Goal: Contribute content: Contribute content

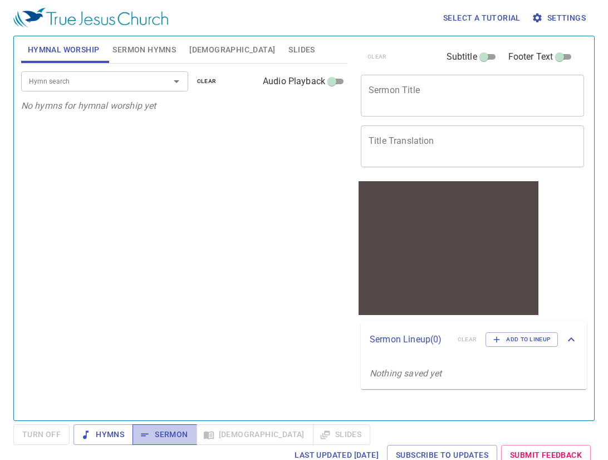
click at [152, 438] on span "Sermon" at bounding box center [165, 434] width 46 height 14
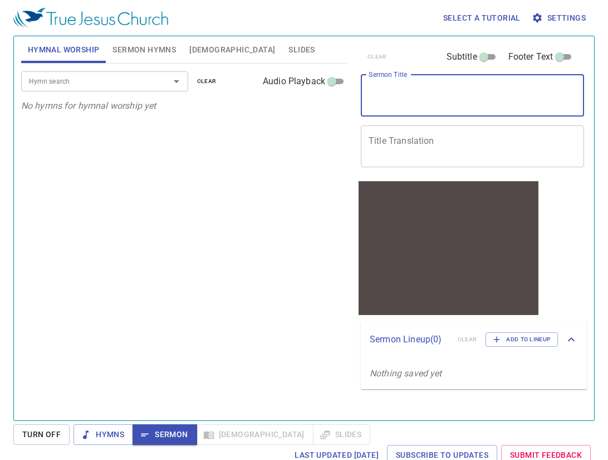
click at [494, 94] on textarea "Sermon Title" at bounding box center [473, 95] width 208 height 21
type textarea "t"
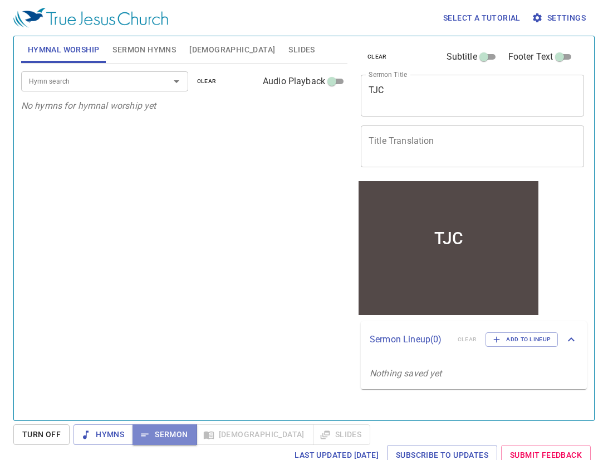
click at [178, 431] on span "Sermon" at bounding box center [165, 434] width 46 height 14
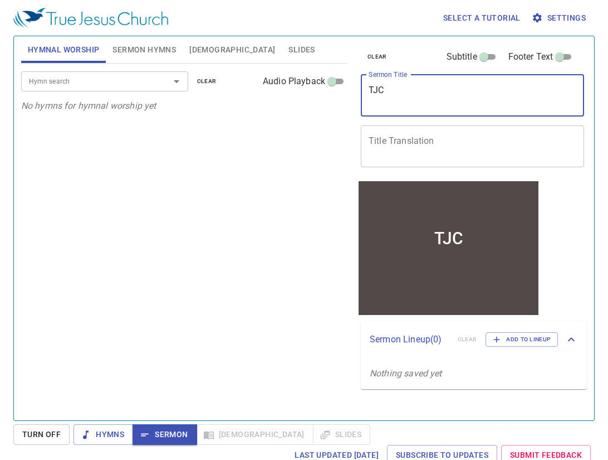
click at [483, 94] on textarea "TJC" at bounding box center [473, 95] width 208 height 21
type textarea "j"
type textarea "A"
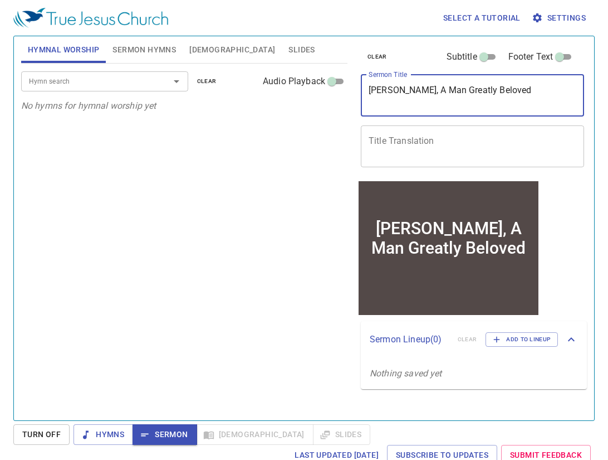
type textarea "Daniel, A Man Greatly Beloved"
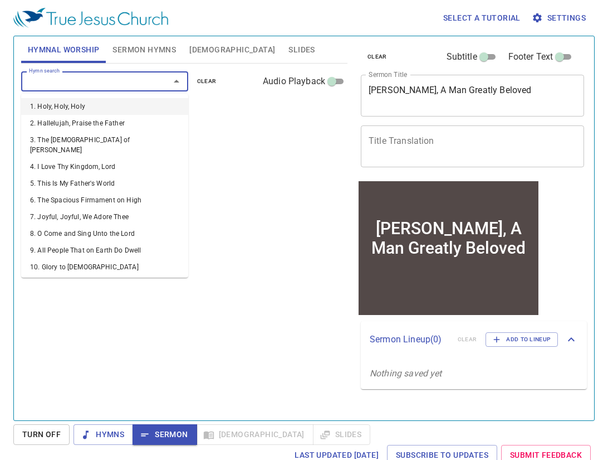
click at [135, 83] on input "Hymn search" at bounding box center [89, 81] width 128 height 13
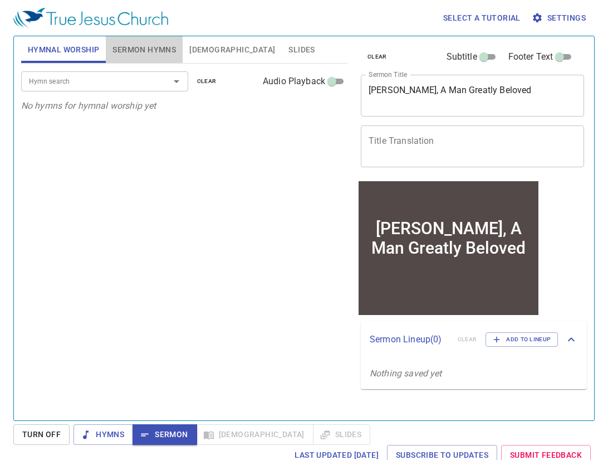
click at [152, 53] on span "Sermon Hymns" at bounding box center [145, 50] width 64 height 14
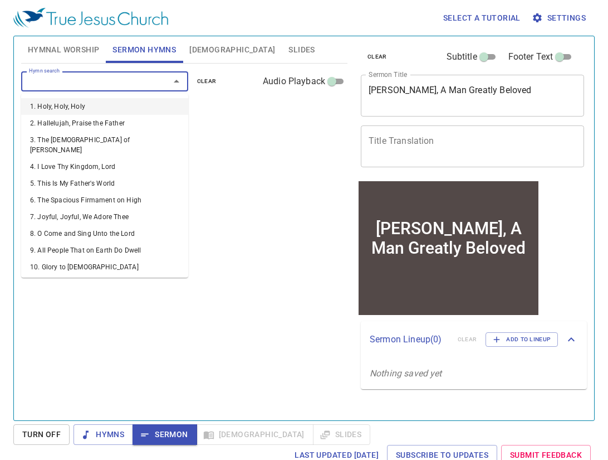
click at [132, 79] on input "Hymn search" at bounding box center [89, 81] width 128 height 13
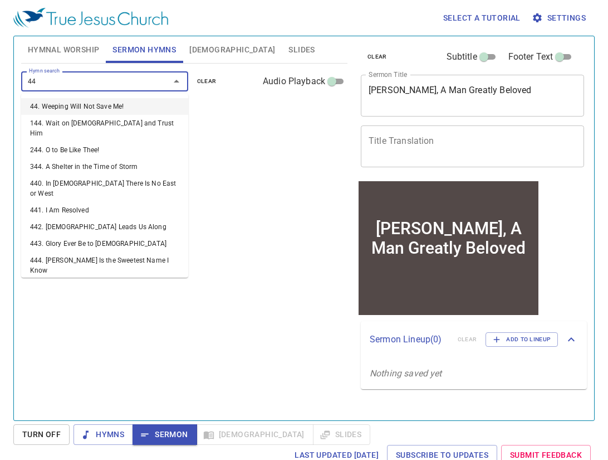
type input "441"
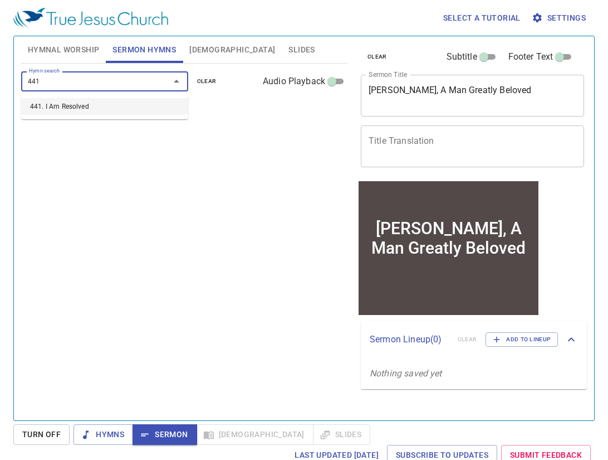
click at [124, 108] on li "441. I Am Resolved" at bounding box center [104, 106] width 167 height 17
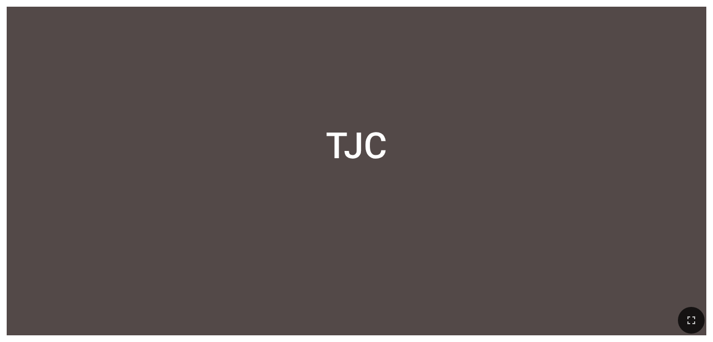
click at [305, 51] on div "TJC" at bounding box center [357, 147] width 700 height 214
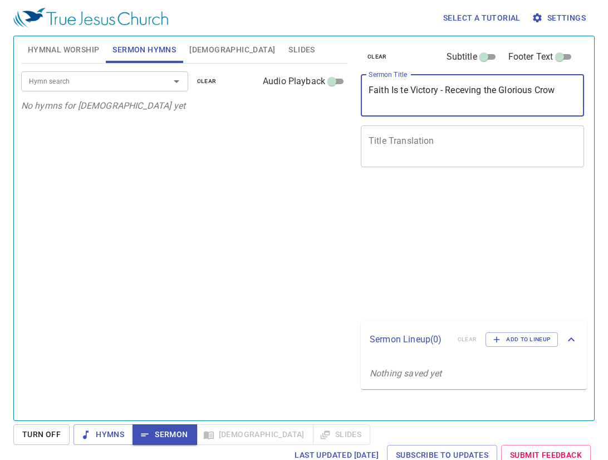
type textarea "Faith Is te Victory - Receving the Glorious Crown"
